Goal: Connect with others: Connect with others

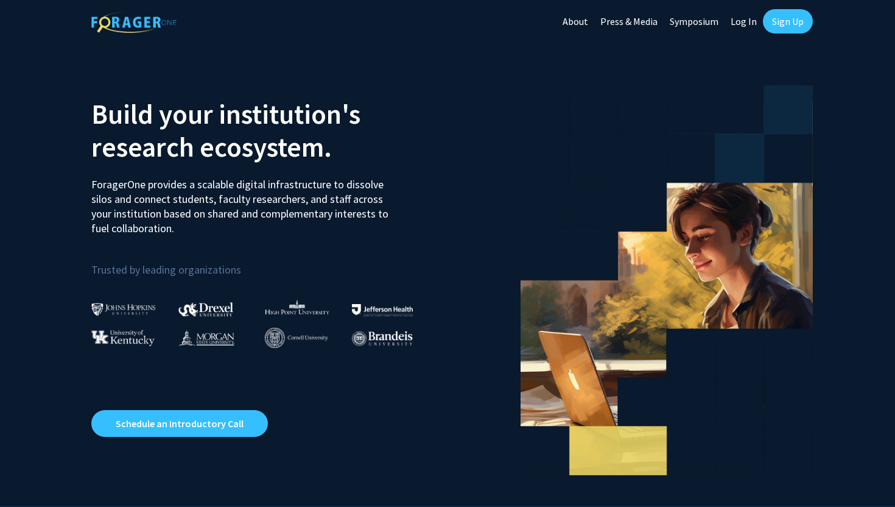
click at [740, 26] on link "Log In" at bounding box center [744, 21] width 38 height 43
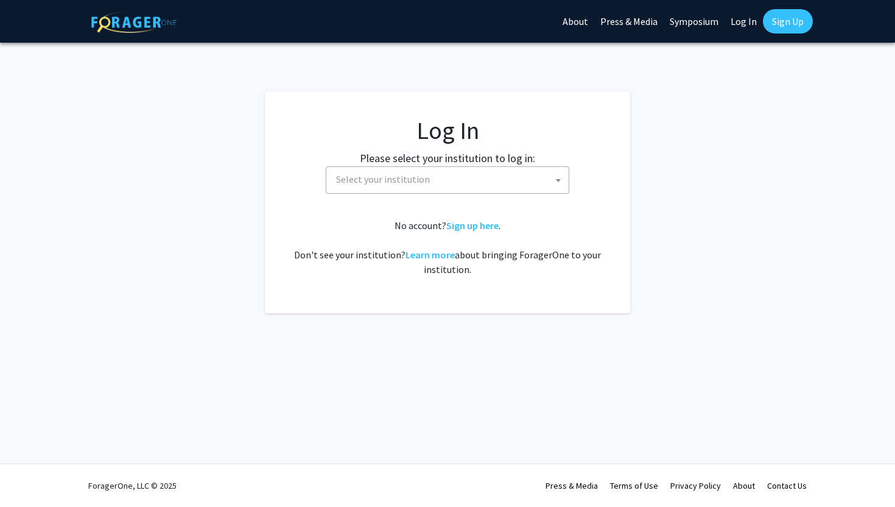
click at [451, 177] on span "Select your institution" at bounding box center [449, 179] width 237 height 25
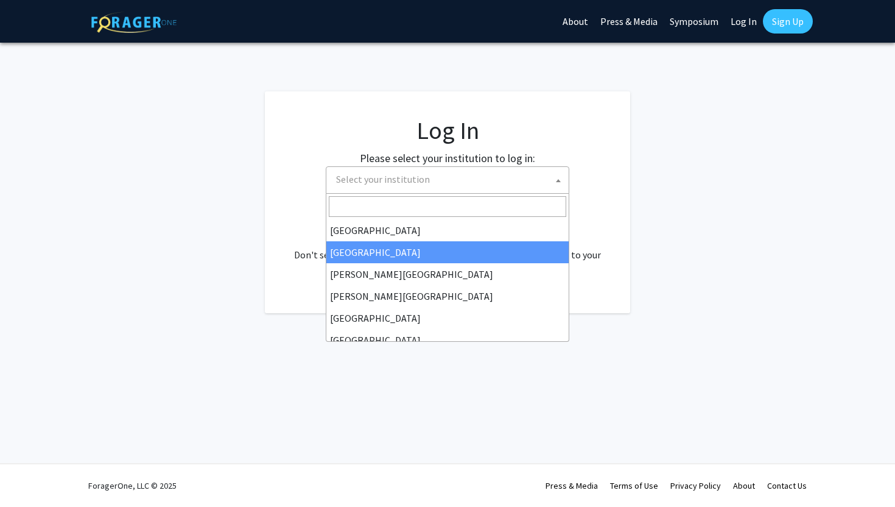
select select "10"
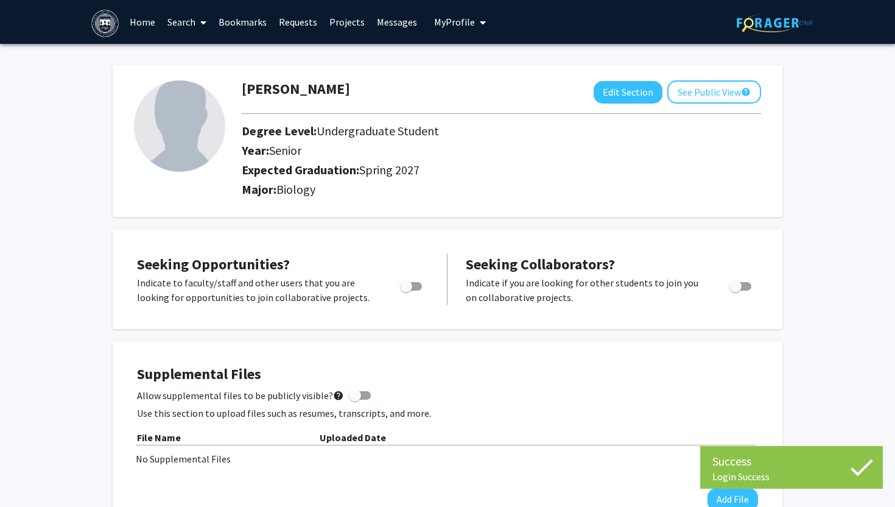
click at [182, 26] on link "Search" at bounding box center [186, 22] width 51 height 43
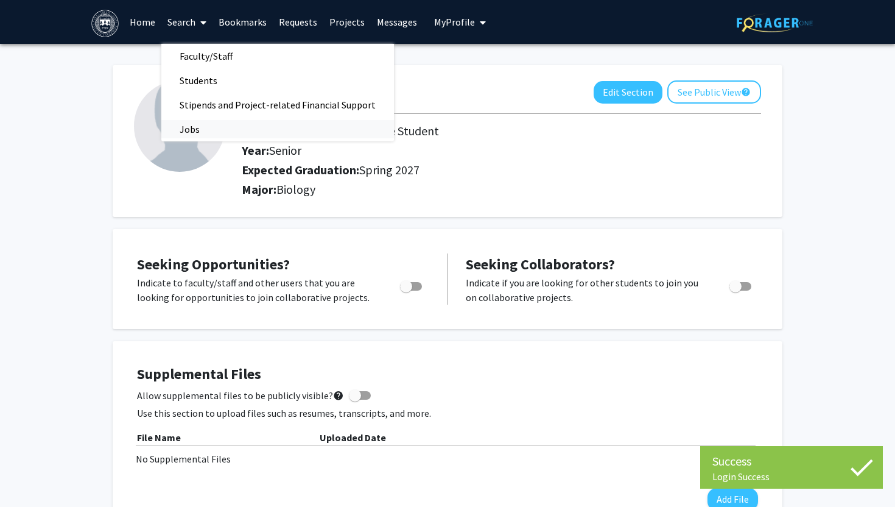
click at [191, 130] on span "Jobs" at bounding box center [189, 129] width 57 height 24
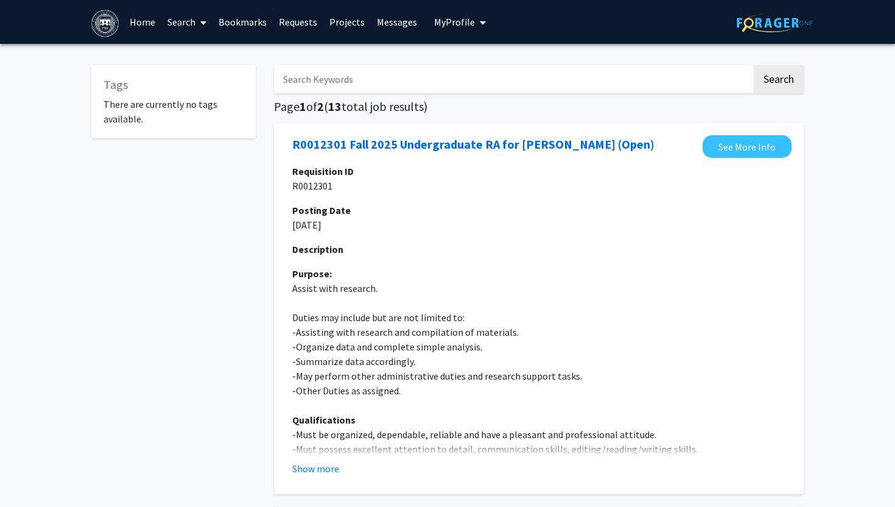
scroll to position [11, 0]
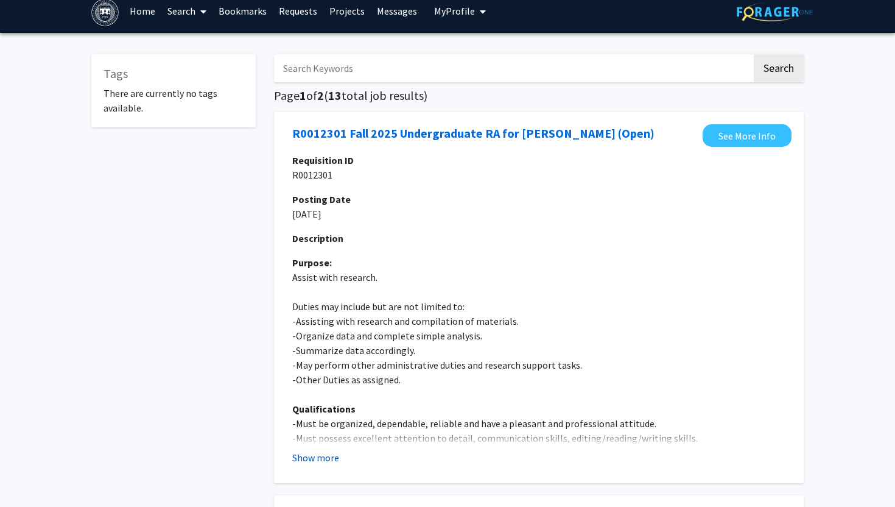
click at [323, 462] on button "Show more" at bounding box center [315, 457] width 47 height 15
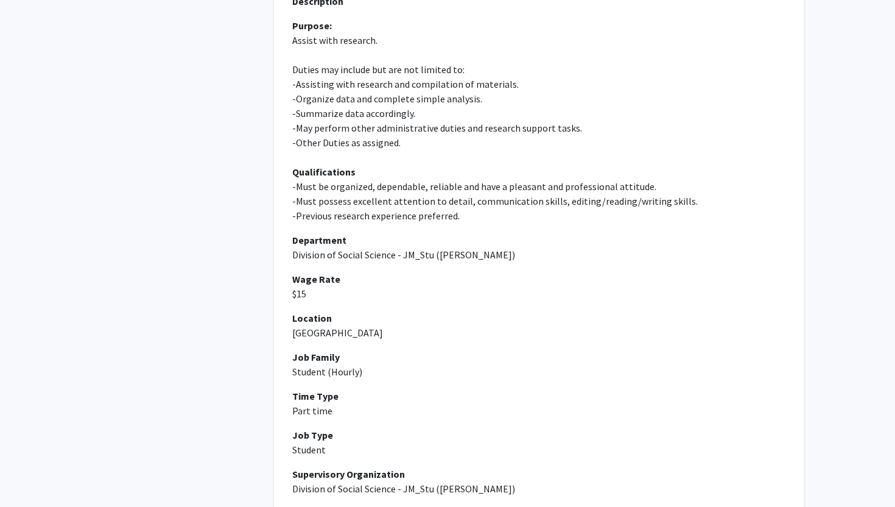
scroll to position [0, 0]
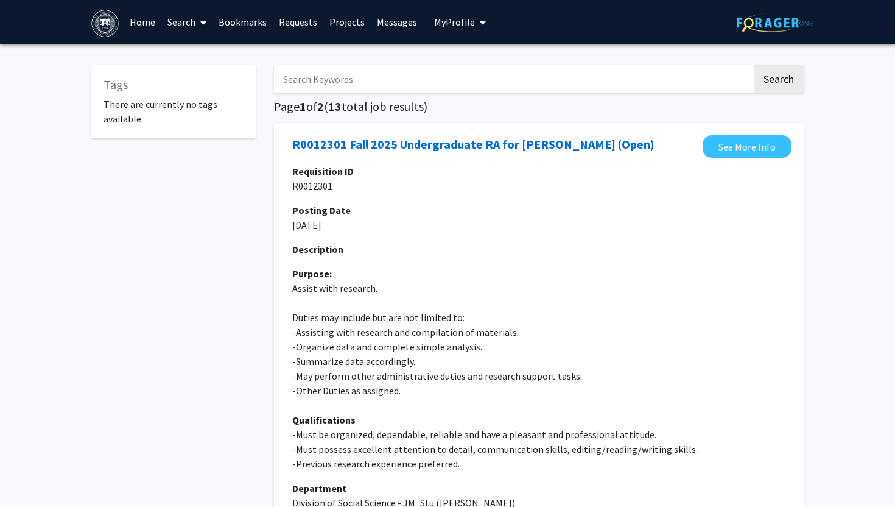
click at [205, 30] on span at bounding box center [200, 22] width 11 height 43
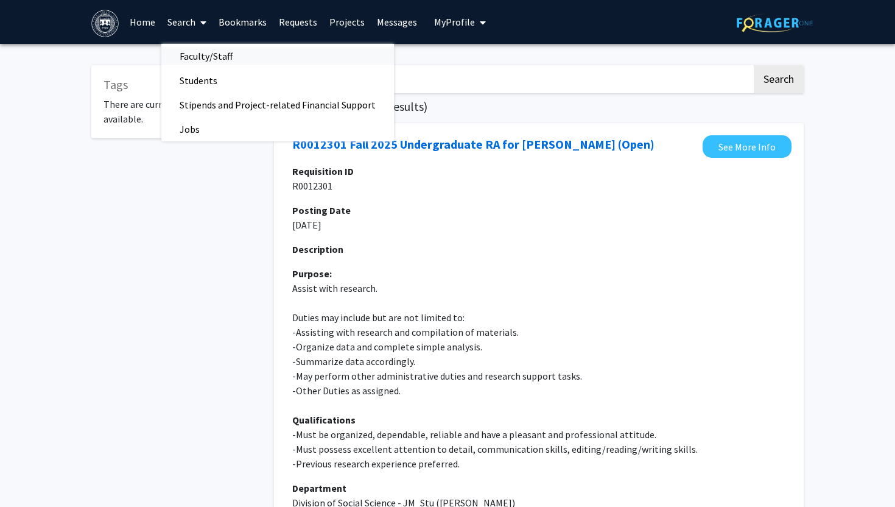
click at [211, 56] on span "Faculty/Staff" at bounding box center [206, 56] width 90 height 24
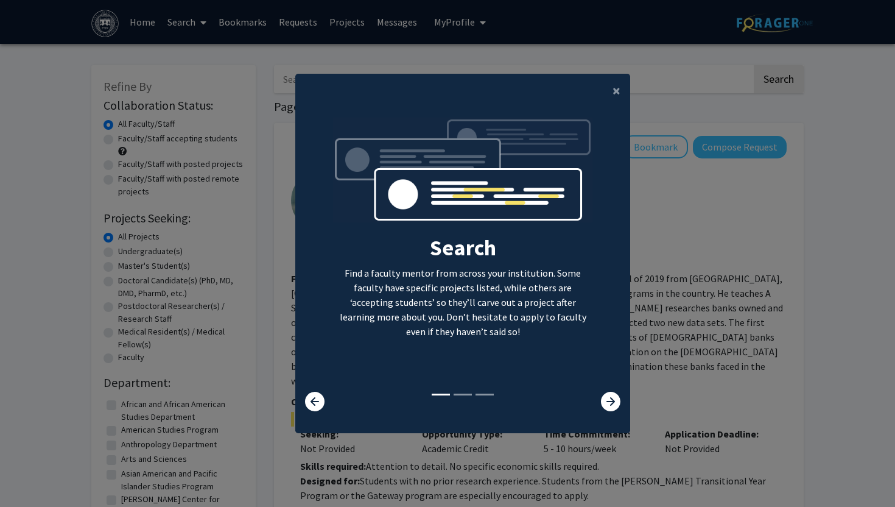
click at [388, 278] on p "Find a faculty mentor from across your institution. Some faculty have specific …" at bounding box center [463, 301] width 260 height 73
click at [622, 96] on button "×" at bounding box center [616, 91] width 27 height 34
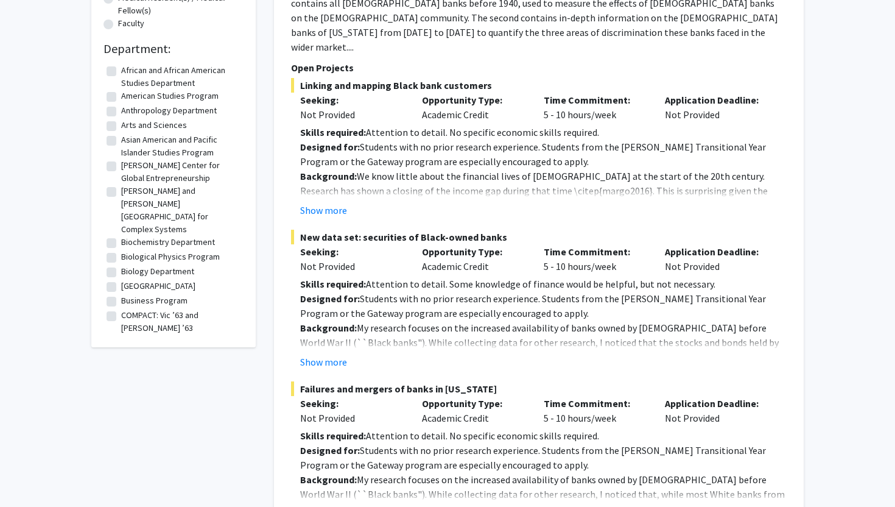
scroll to position [301, 0]
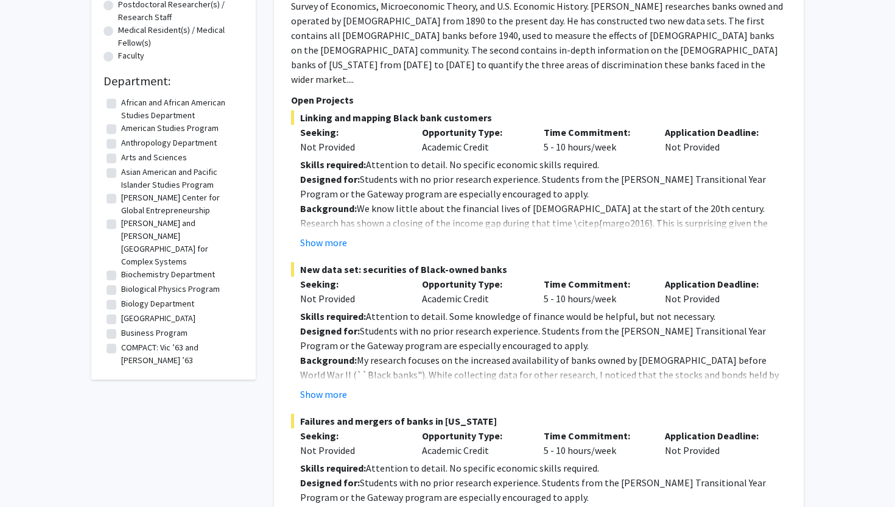
click at [121, 297] on label "Biology Department" at bounding box center [157, 303] width 73 height 13
click at [121, 297] on input "Biology Department" at bounding box center [125, 301] width 8 height 8
checkbox input "true"
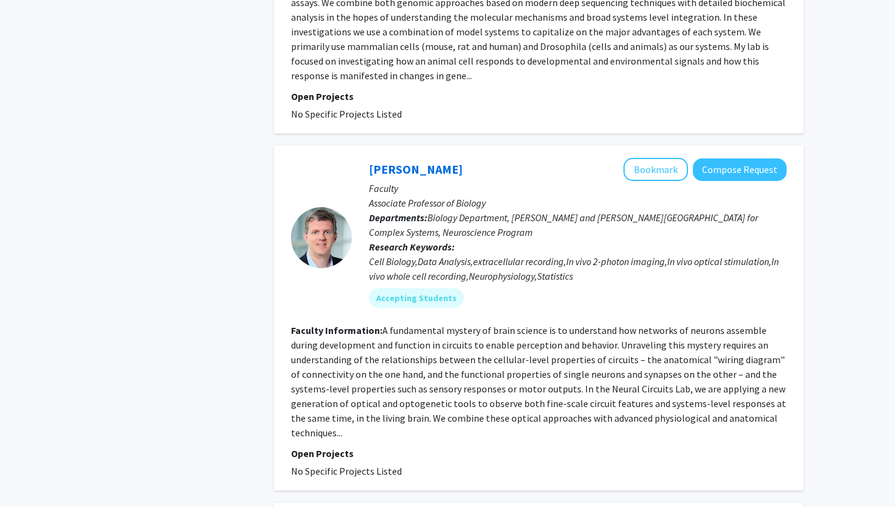
scroll to position [1053, 0]
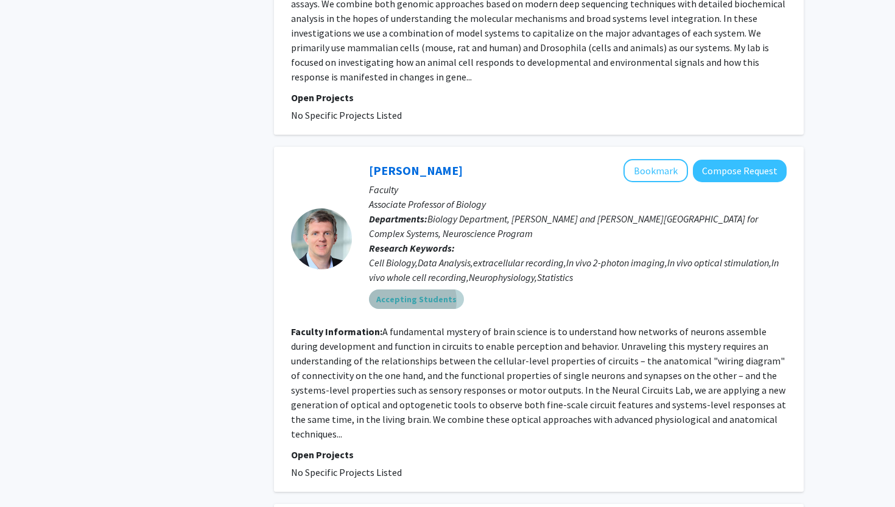
click at [412, 300] on mat-chip "Accepting Students" at bounding box center [416, 298] width 95 height 19
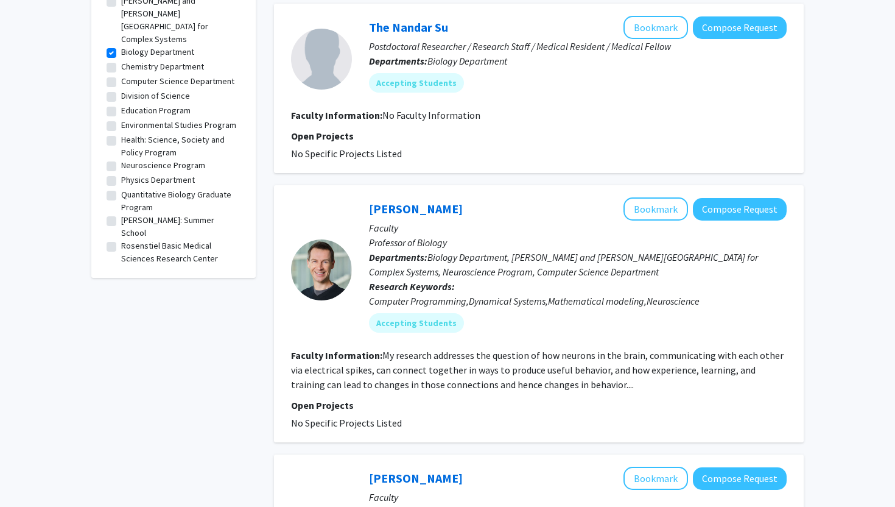
scroll to position [404, 0]
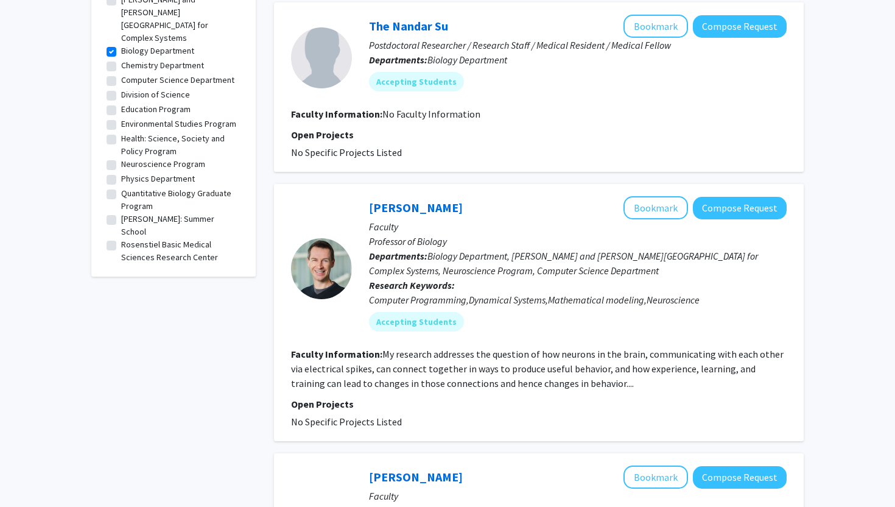
click at [507, 367] on fg-read-more "My research addresses the question of how neurons in the brain, communicating w…" at bounding box center [537, 368] width 493 height 41
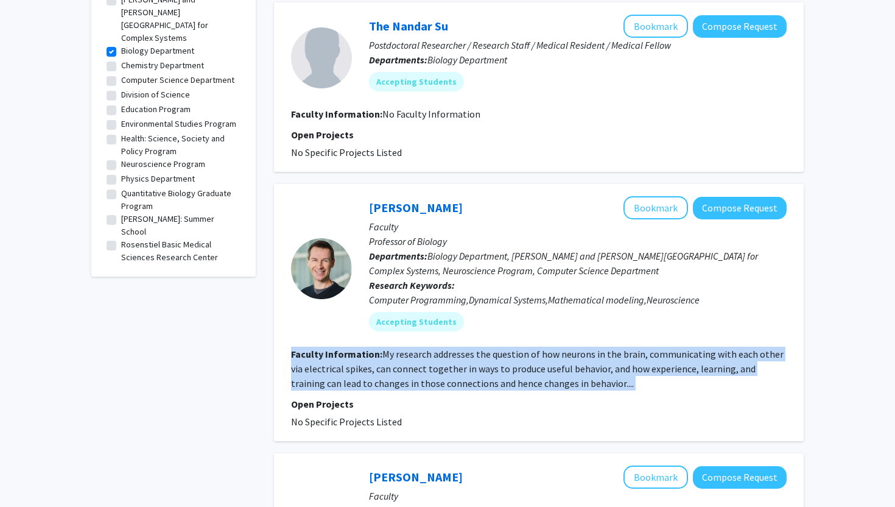
click at [507, 367] on fg-read-more "My research addresses the question of how neurons in the brain, communicating w…" at bounding box center [537, 368] width 493 height 41
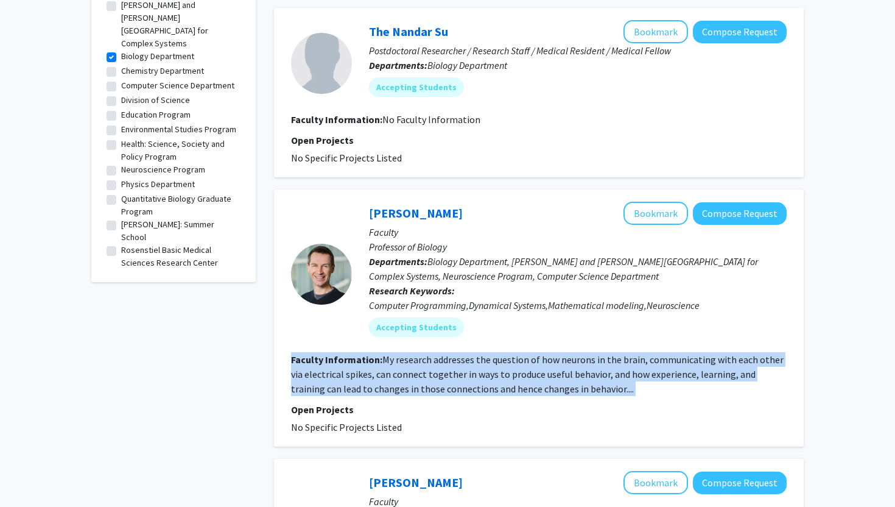
scroll to position [397, 0]
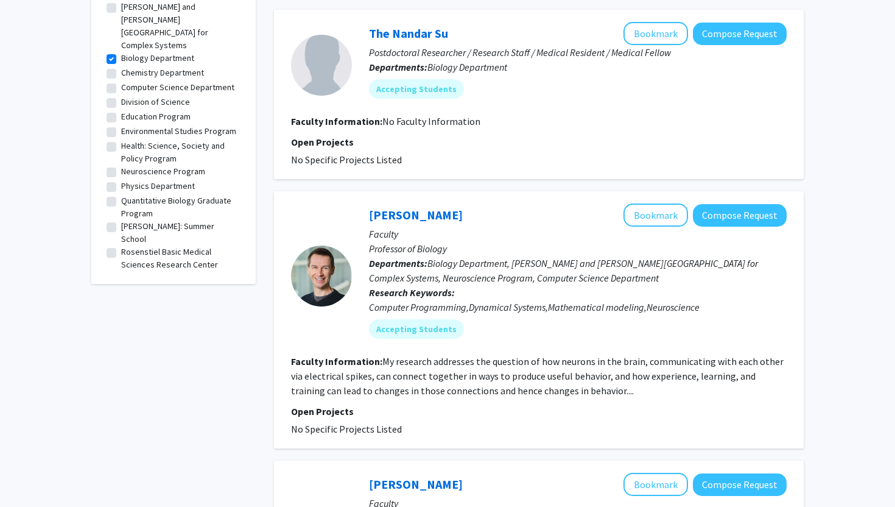
click at [121, 66] on label "Chemistry Department" at bounding box center [162, 72] width 83 height 13
click at [121, 66] on input "Chemistry Department" at bounding box center [125, 70] width 8 height 8
checkbox input "true"
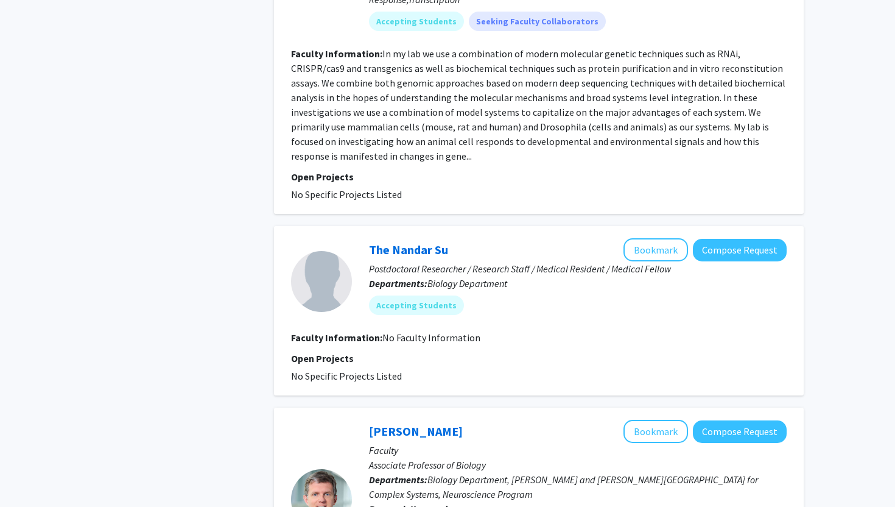
scroll to position [1410, 0]
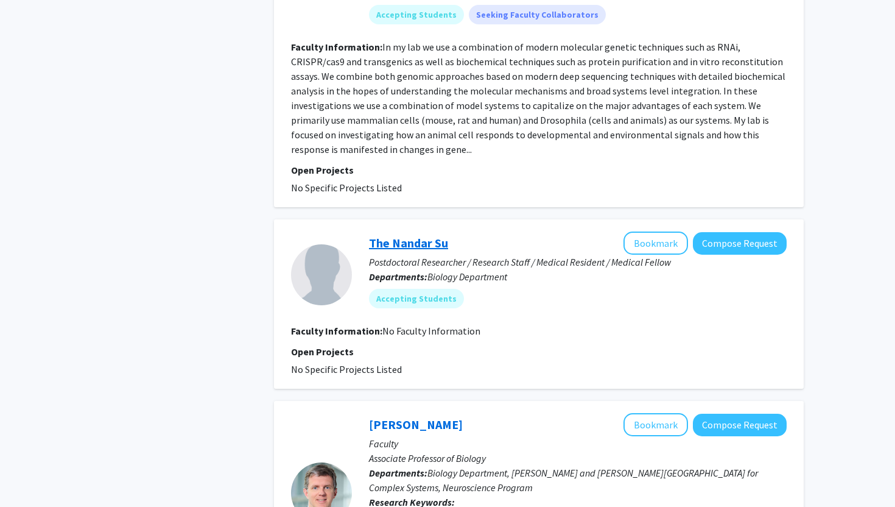
click at [392, 235] on link "The Nandar Su" at bounding box center [408, 242] width 79 height 15
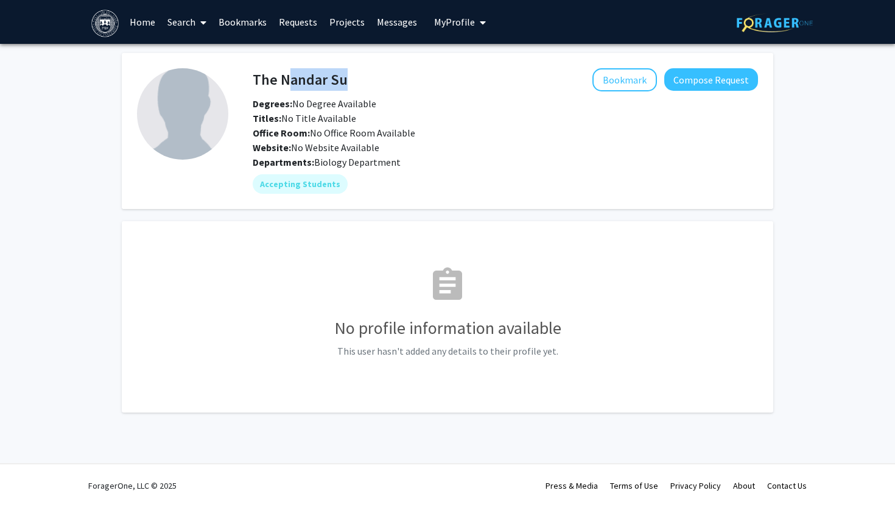
drag, startPoint x: 359, startPoint y: 88, endPoint x: 282, endPoint y: 83, distance: 76.9
click at [281, 83] on div "The Nandar Su Bookmark Compose Request" at bounding box center [506, 79] width 524 height 23
copy h4 "Nandar Su"
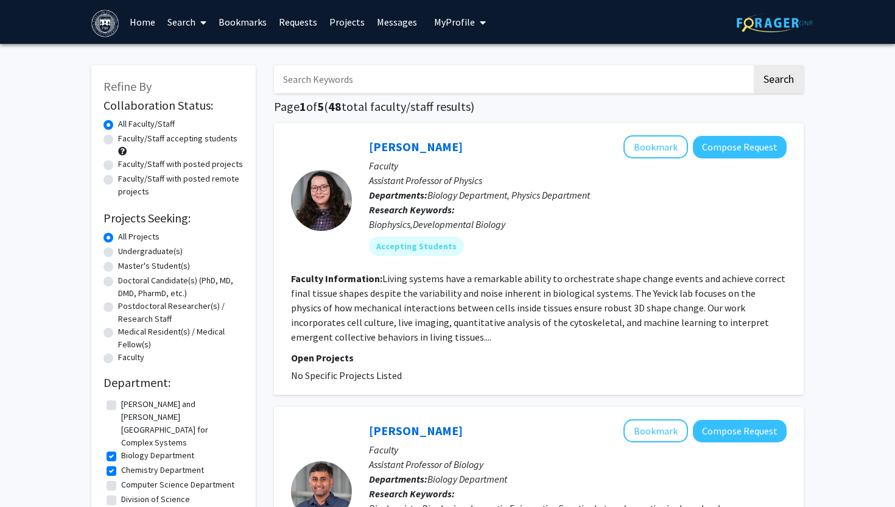
click at [118, 250] on label "Undergraduate(s)" at bounding box center [150, 251] width 65 height 13
click at [118, 250] on input "Undergraduate(s)" at bounding box center [122, 249] width 8 height 8
radio input "true"
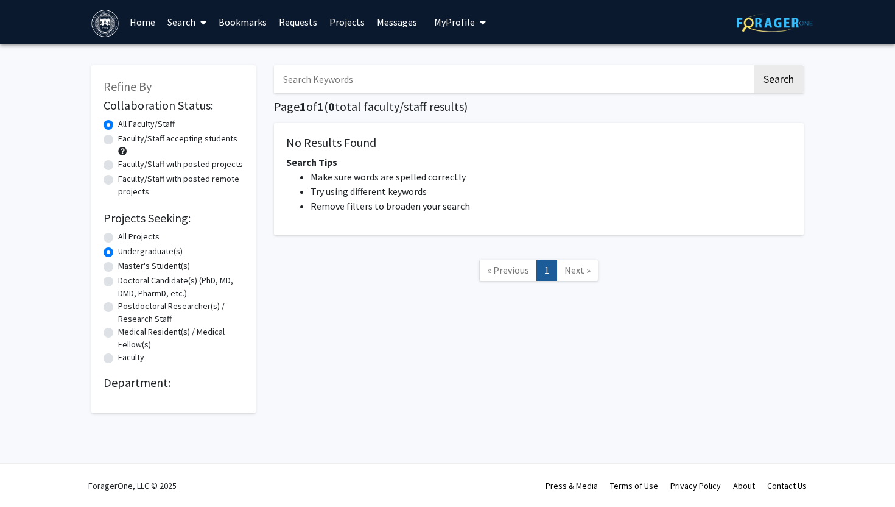
click at [118, 126] on label "All Faculty/Staff" at bounding box center [146, 124] width 57 height 13
click at [118, 125] on input "All Faculty/Staff" at bounding box center [122, 122] width 8 height 8
click at [118, 126] on label "All Faculty/Staff" at bounding box center [146, 124] width 57 height 13
click at [118, 125] on input "All Faculty/Staff" at bounding box center [122, 122] width 8 height 8
click at [118, 233] on label "All Projects" at bounding box center [138, 236] width 41 height 13
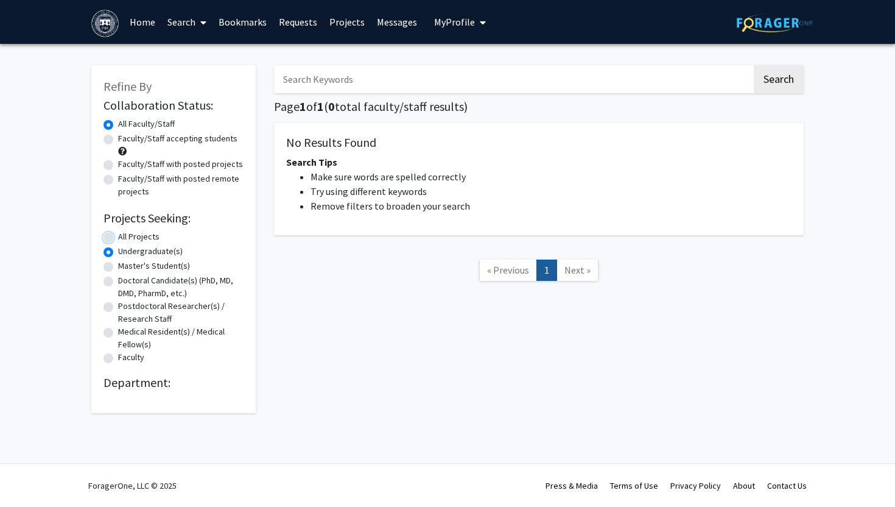
click at [118, 233] on input "All Projects" at bounding box center [122, 234] width 8 height 8
radio input "true"
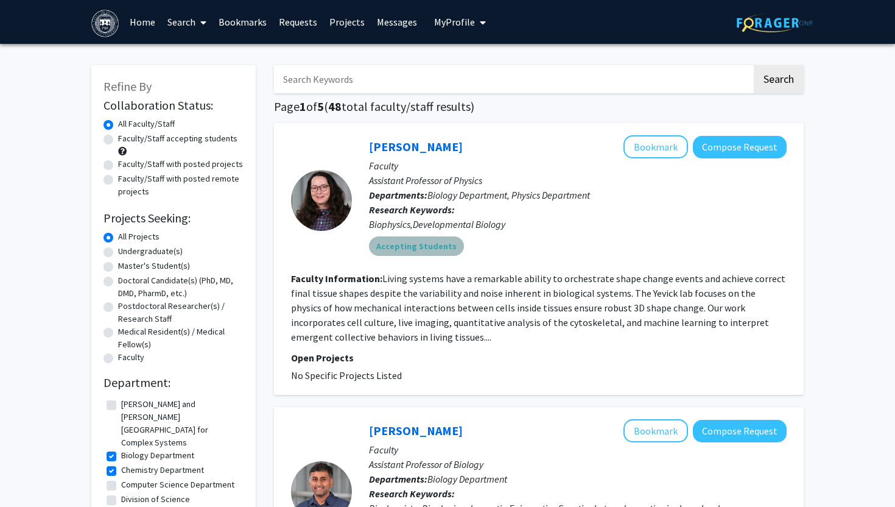
click at [435, 244] on mat-chip "Accepting Students" at bounding box center [416, 245] width 95 height 19
click at [118, 283] on label "Doctoral Candidate(s) (PhD, MD, DMD, PharmD, etc.)" at bounding box center [180, 287] width 125 height 26
click at [118, 282] on input "Doctoral Candidate(s) (PhD, MD, DMD, PharmD, etc.)" at bounding box center [122, 278] width 8 height 8
radio input "true"
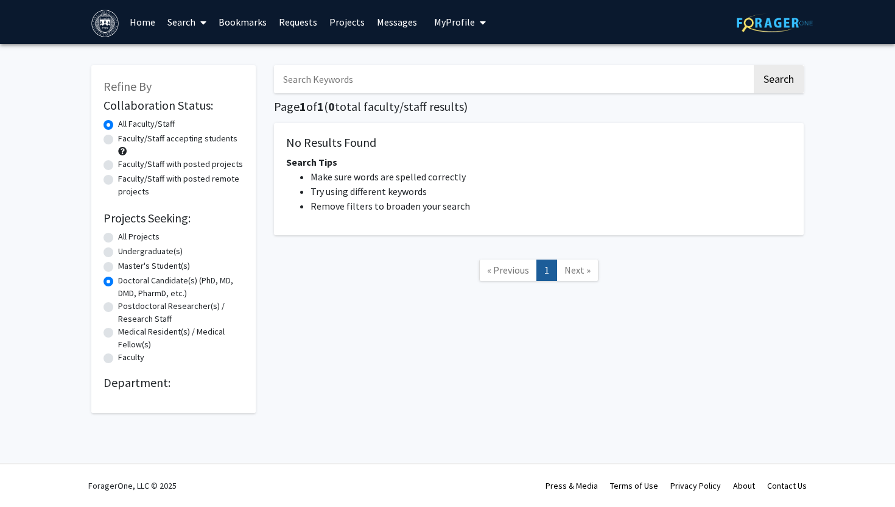
click at [118, 256] on label "Undergraduate(s)" at bounding box center [150, 251] width 65 height 13
click at [118, 253] on input "Undergraduate(s)" at bounding box center [122, 249] width 8 height 8
radio input "true"
click at [118, 240] on label "All Projects" at bounding box center [138, 236] width 41 height 13
click at [118, 238] on input "All Projects" at bounding box center [122, 234] width 8 height 8
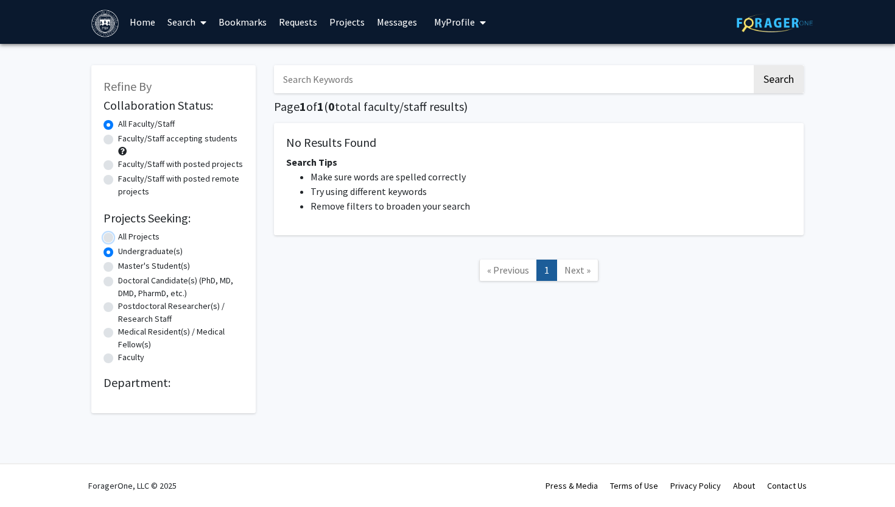
radio input "true"
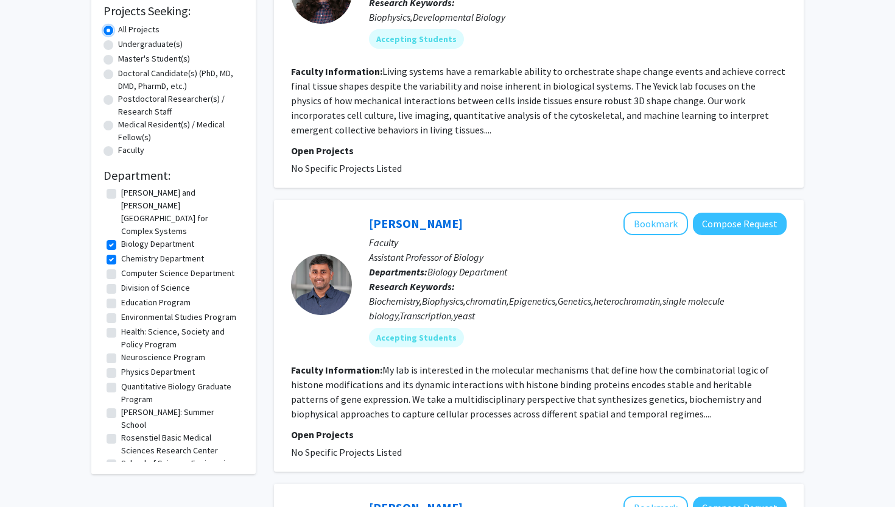
scroll to position [212, 0]
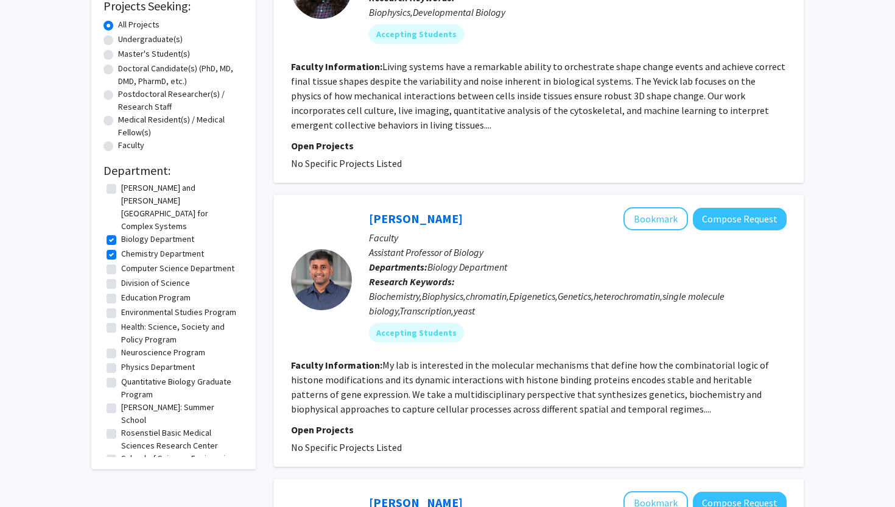
click at [121, 452] on label "School of Science, Engineering, and Technology" at bounding box center [180, 465] width 119 height 26
click at [121, 452] on input "School of Science, Engineering, and Technology" at bounding box center [125, 456] width 8 height 8
checkbox input "true"
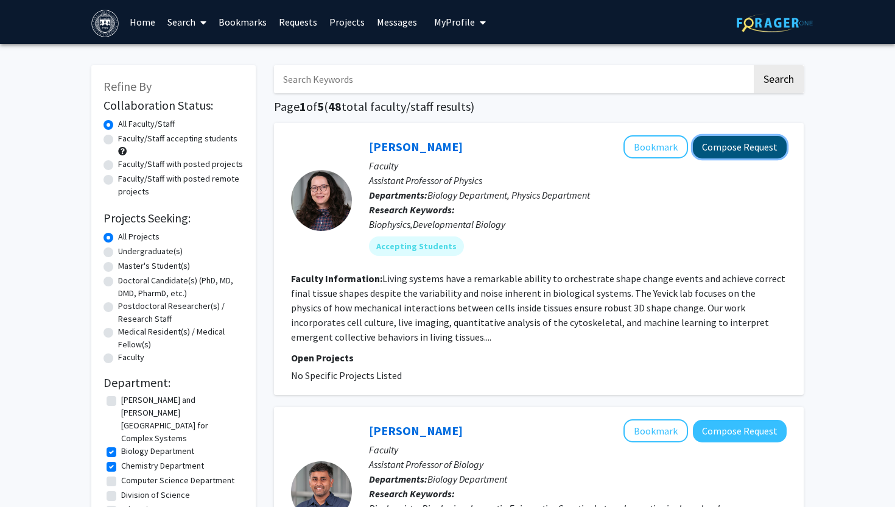
click at [723, 144] on button "Compose Request" at bounding box center [740, 147] width 94 height 23
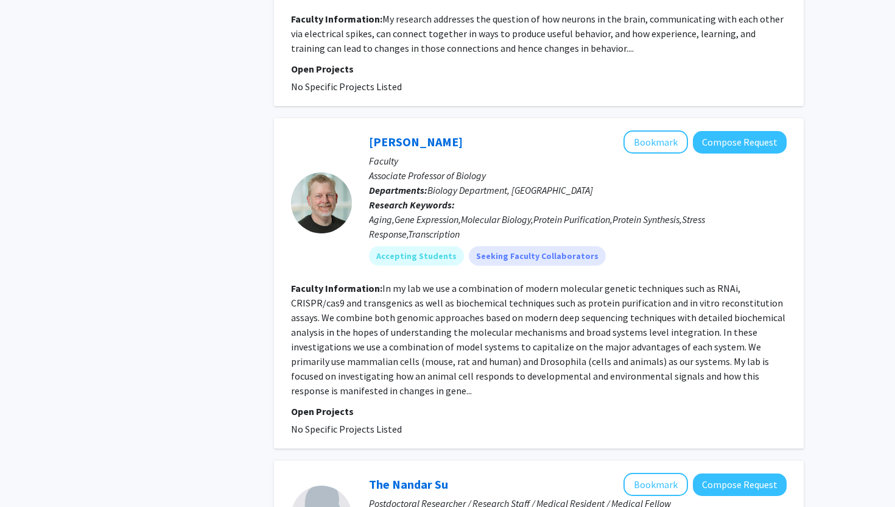
scroll to position [1259, 0]
